Goal: Task Accomplishment & Management: Manage account settings

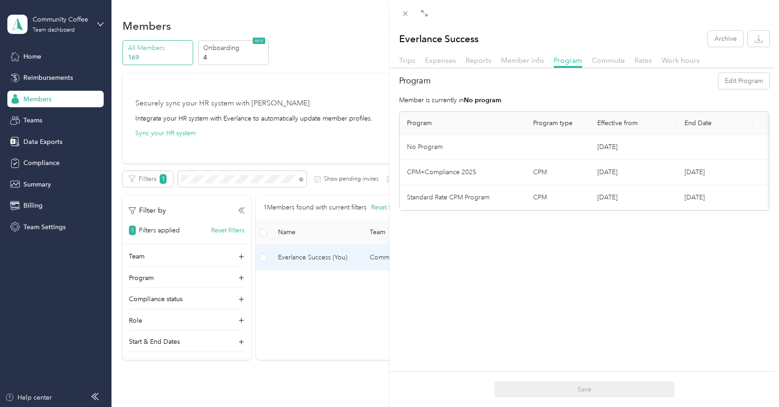
click at [334, 66] on div "Everlance Success Archive Trips Expenses Reports Member info Program Commute Ra…" at bounding box center [389, 203] width 779 height 407
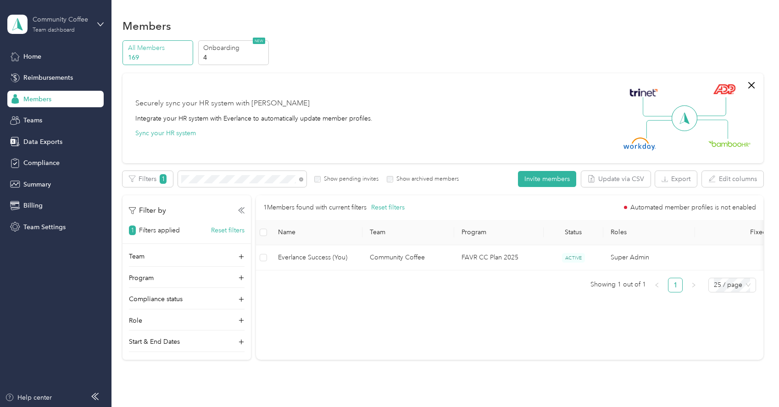
click at [76, 24] on div "Community Coffee" at bounding box center [61, 20] width 57 height 10
click at [68, 115] on div "Log out" at bounding box center [104, 117] width 180 height 16
